Goal: Task Accomplishment & Management: Manage account settings

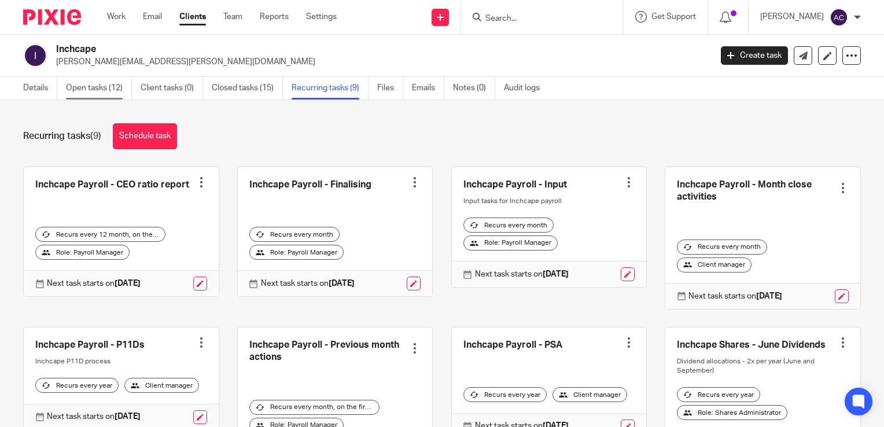
click at [101, 84] on link "Open tasks (12)" at bounding box center [99, 88] width 66 height 23
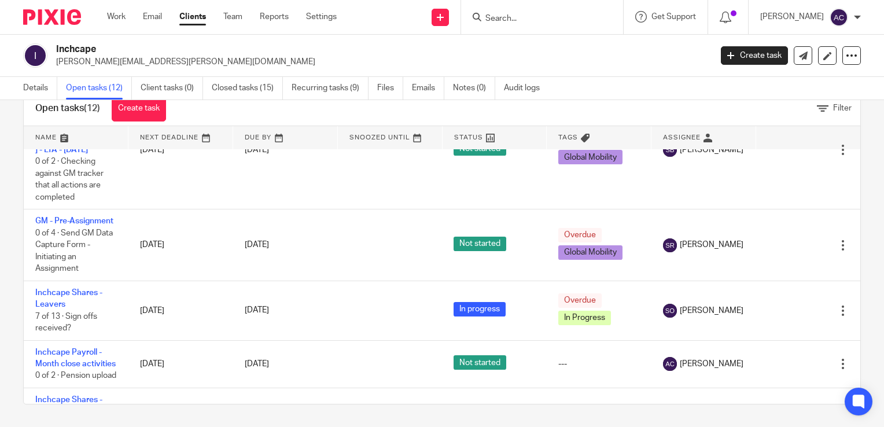
scroll to position [355, 0]
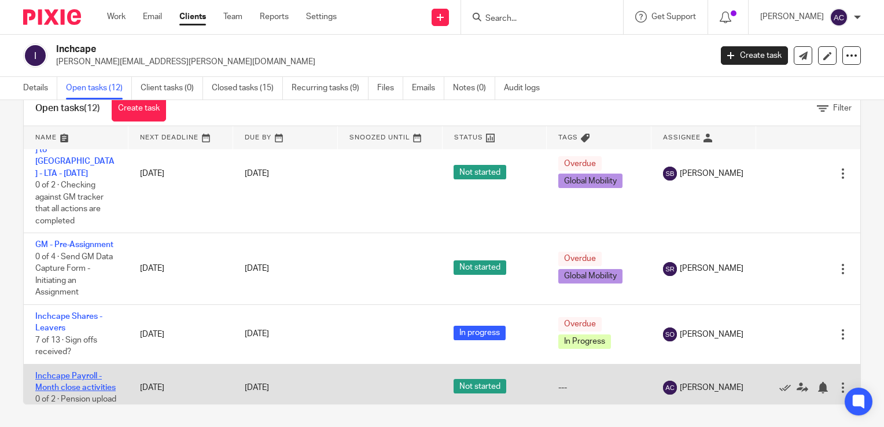
click at [68, 372] on link "Inchcape Payroll - Month close activities" at bounding box center [75, 382] width 80 height 20
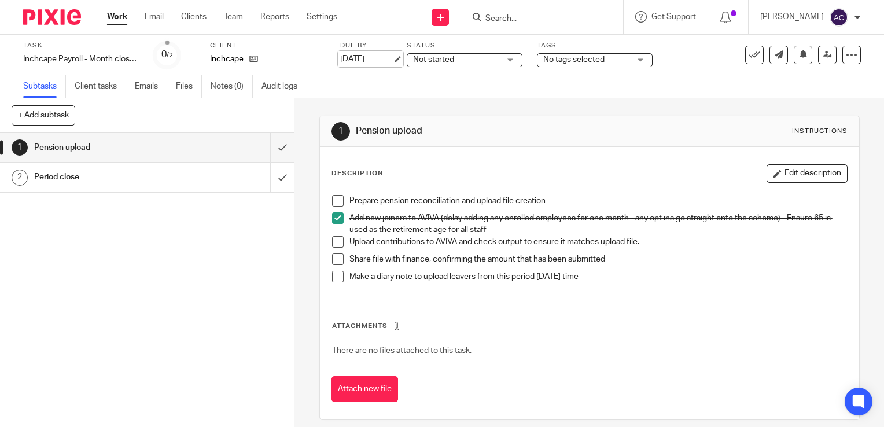
click at [373, 54] on link "[DATE]" at bounding box center [366, 59] width 52 height 12
click at [337, 204] on span at bounding box center [338, 201] width 12 height 12
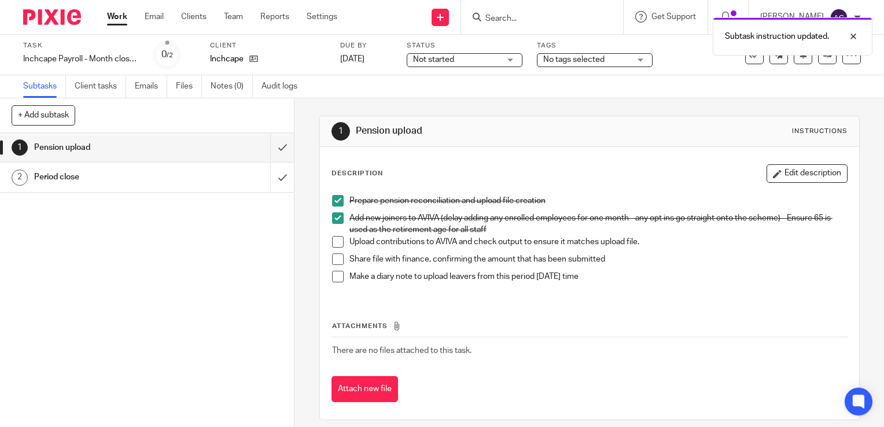
click at [333, 241] on span at bounding box center [338, 242] width 12 height 12
click at [333, 249] on li "Upload contributions to AVIVA and check output to ensure it matches upload file." at bounding box center [589, 244] width 515 height 17
click at [333, 254] on span at bounding box center [338, 259] width 12 height 12
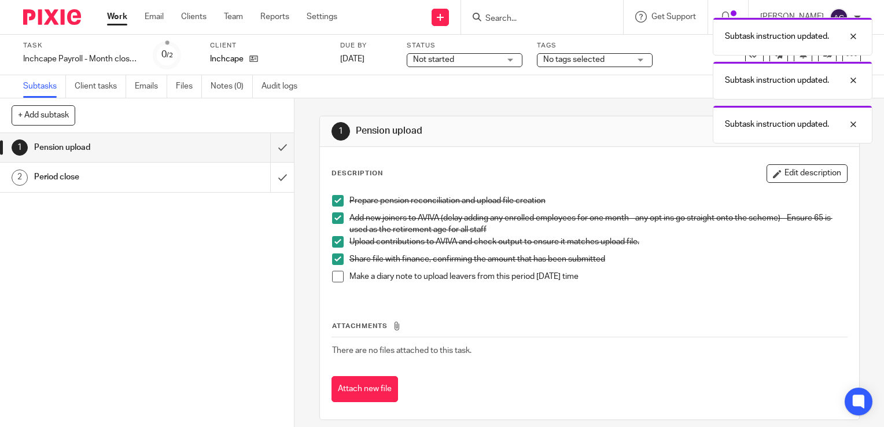
click at [334, 272] on span at bounding box center [338, 277] width 12 height 12
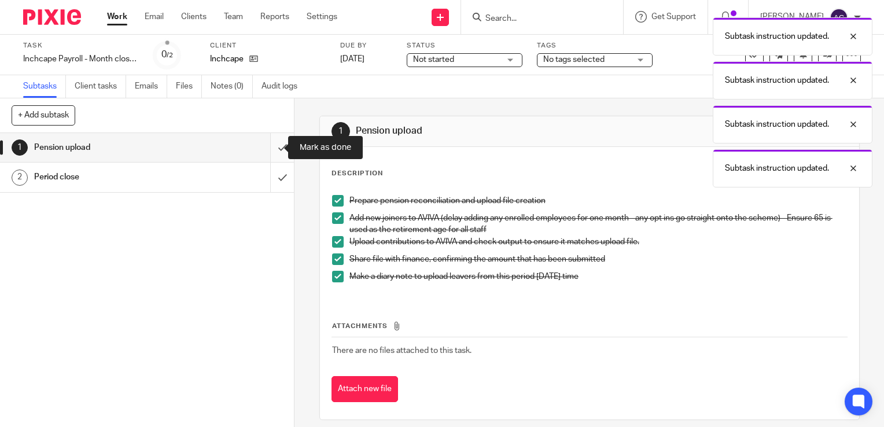
click at [271, 152] on input "submit" at bounding box center [147, 147] width 294 height 29
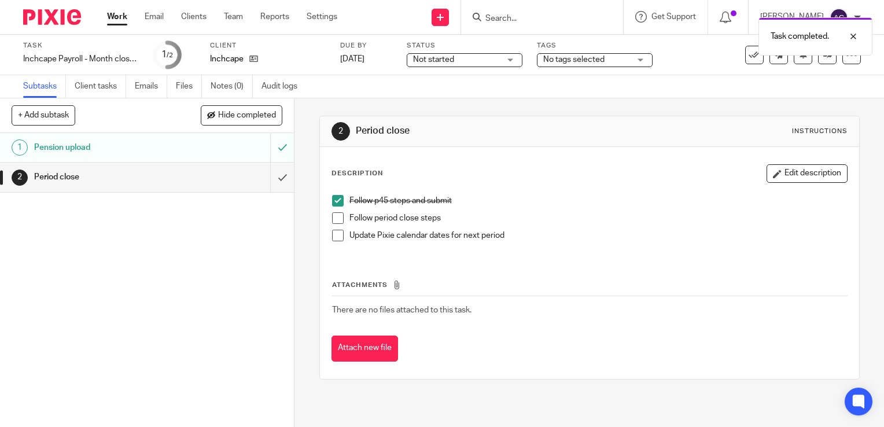
click at [113, 22] on link "Work" at bounding box center [117, 17] width 20 height 12
